Goal: Task Accomplishment & Management: Manage account settings

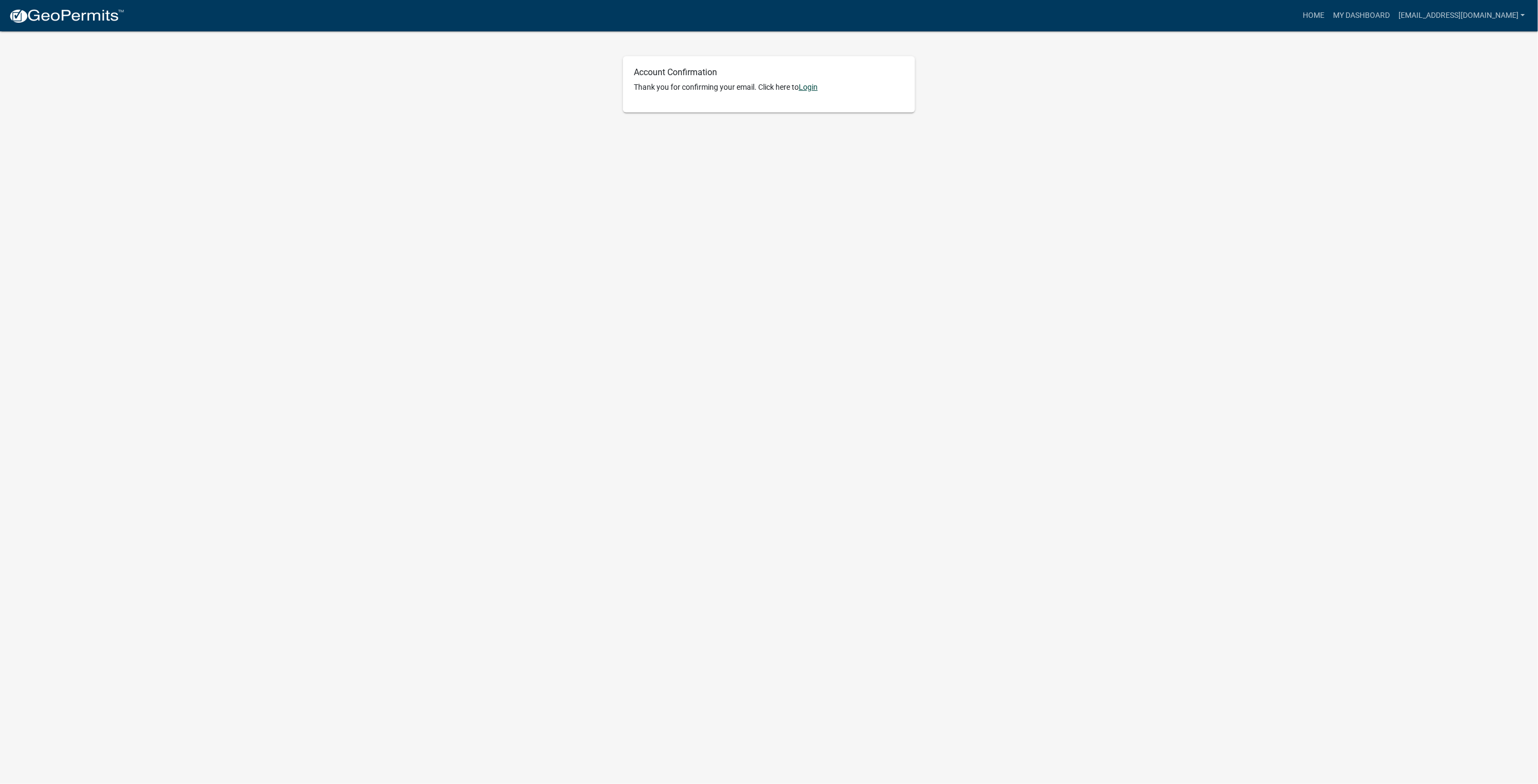
click at [815, 88] on link "Login" at bounding box center [808, 87] width 19 height 9
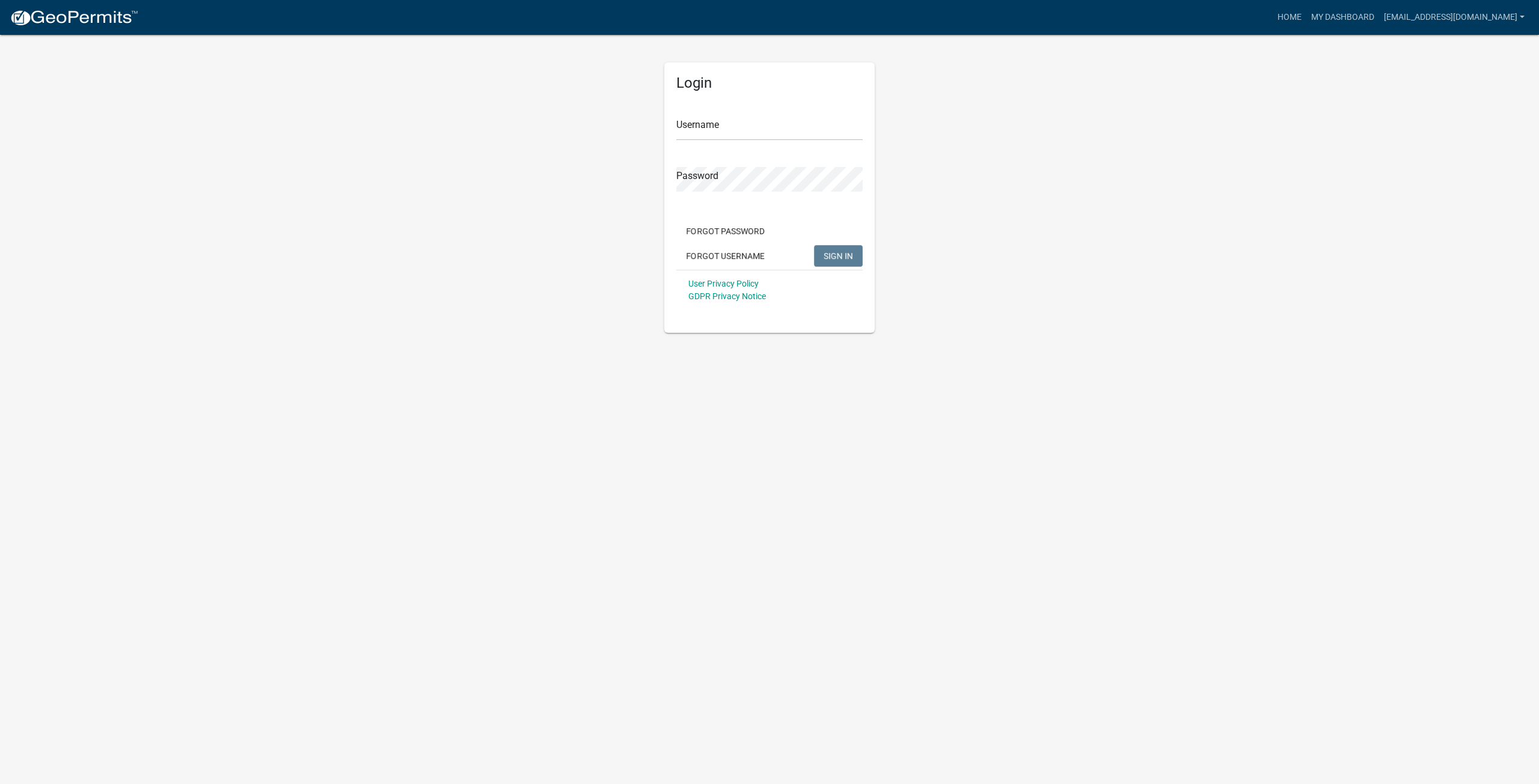
drag, startPoint x: 1691, startPoint y: 0, endPoint x: 1123, endPoint y: 250, distance: 620.6
click at [1123, 250] on app-login-view "more_horiz Home My Dashboard [EMAIL_ADDRESS][DOMAIN_NAME] Account Logout Login …" at bounding box center [769, 166] width 1539 height 333
click at [781, 115] on div "Username" at bounding box center [769, 119] width 187 height 42
click at [783, 128] on input "Username" at bounding box center [769, 128] width 187 height 25
paste input "[EMAIL_ADDRESS][DOMAIN_NAME]"
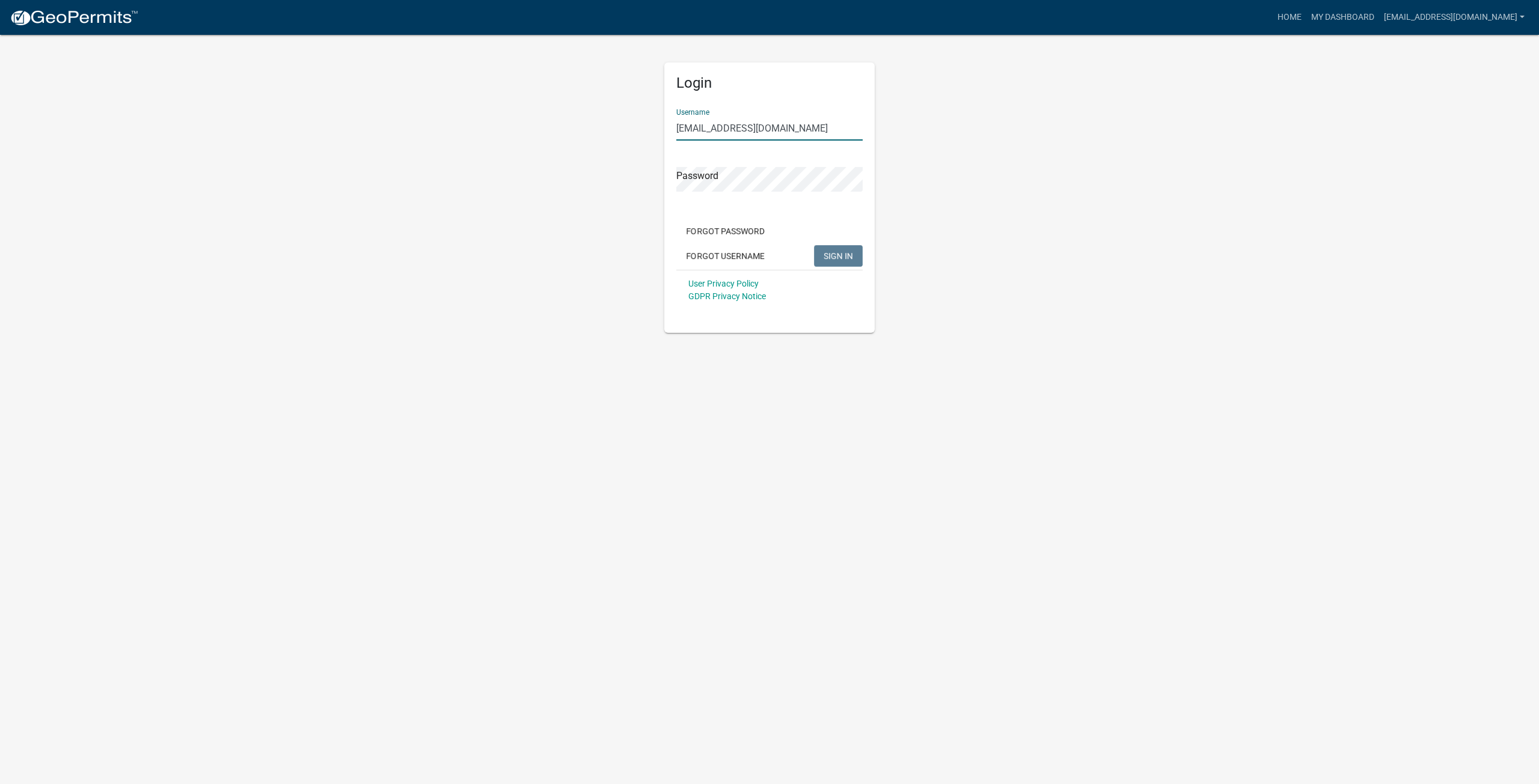
type input "[EMAIL_ADDRESS][DOMAIN_NAME]"
click at [814, 245] on button "SIGN IN" at bounding box center [838, 256] width 48 height 22
